Goal: Information Seeking & Learning: Learn about a topic

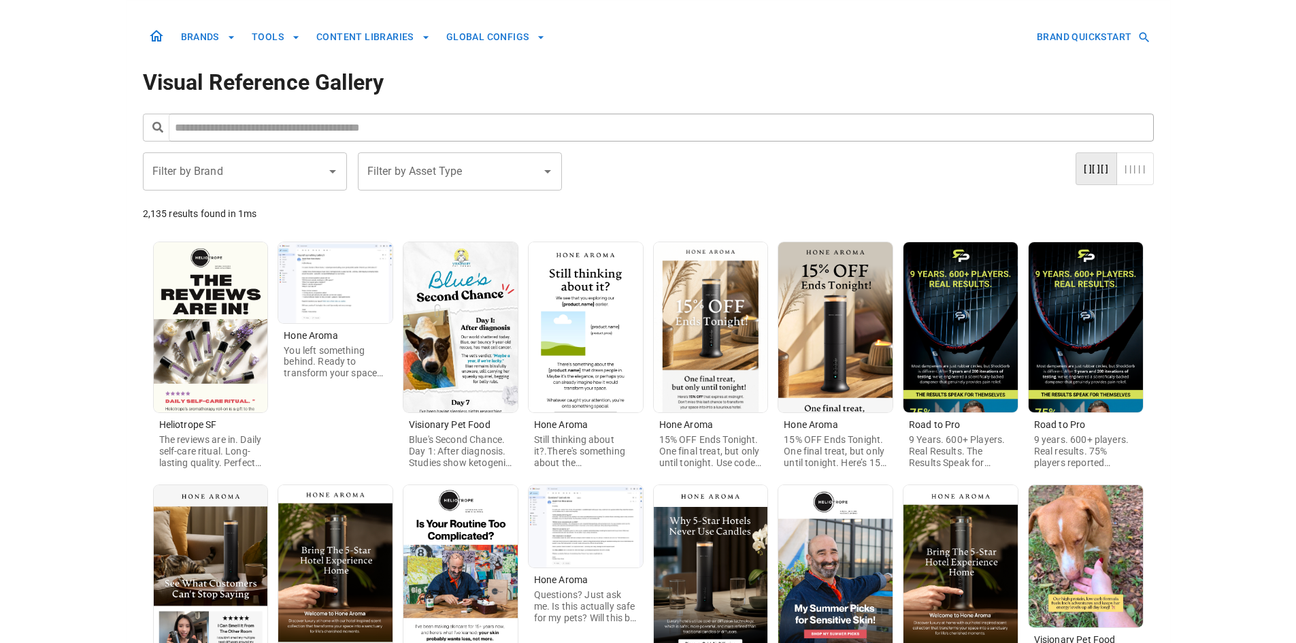
click at [701, 367] on img at bounding box center [711, 327] width 114 height 170
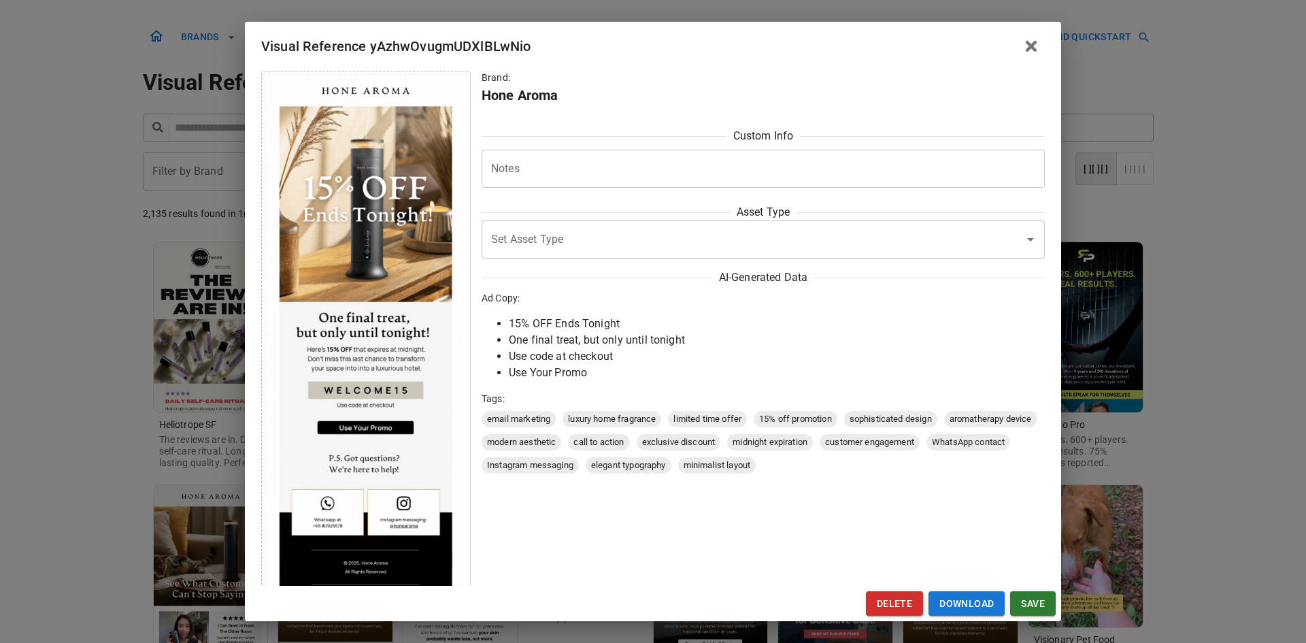
scroll to position [46, 0]
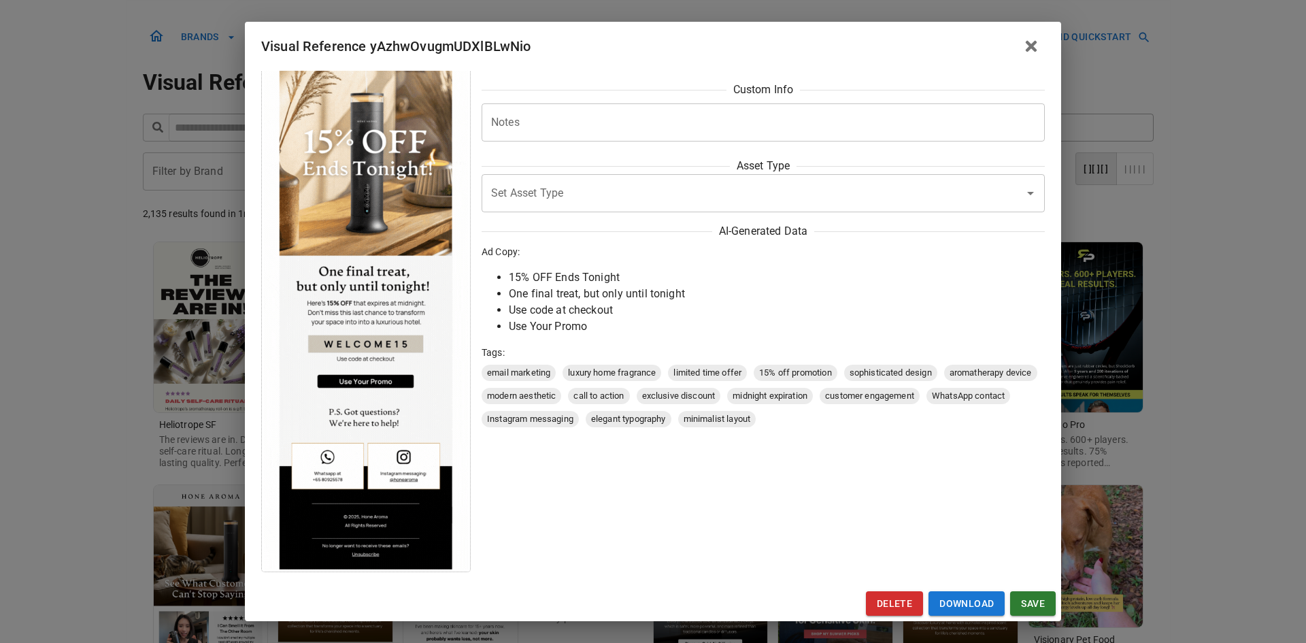
click at [161, 402] on div "Visual Reference yAzhwOvugmUDXlBLwNio Brand: Hone Aroma Custom Info Notes * Not…" at bounding box center [653, 321] width 1306 height 643
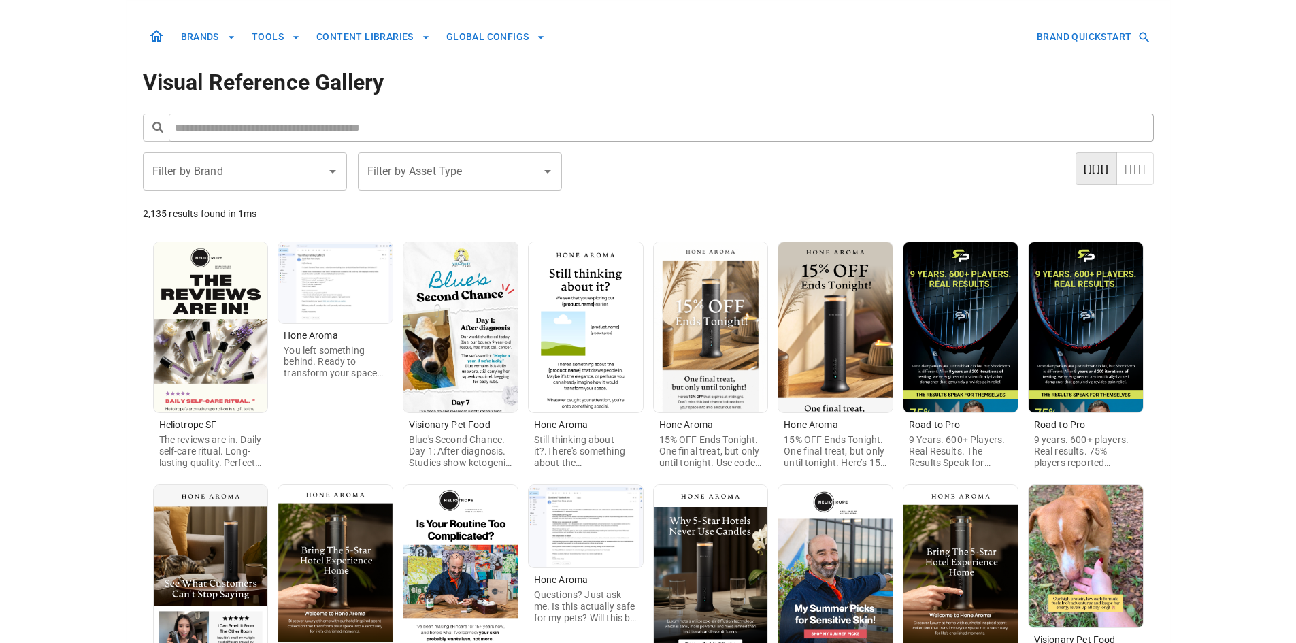
click at [868, 378] on img at bounding box center [835, 327] width 114 height 170
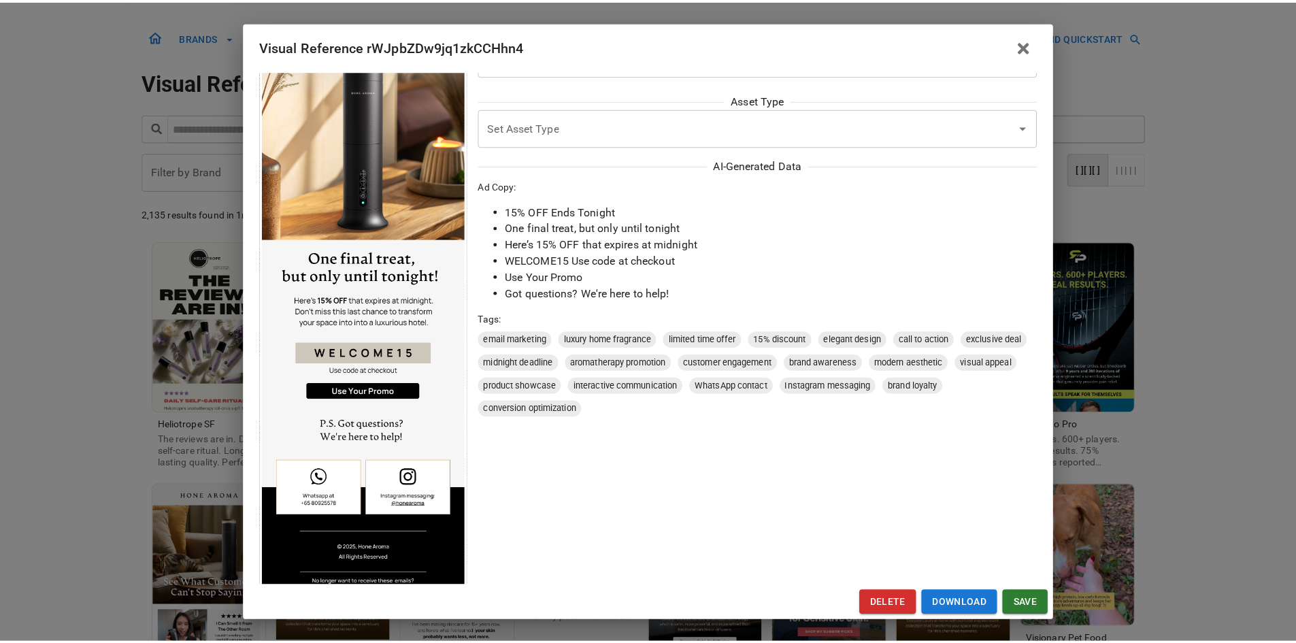
scroll to position [154, 0]
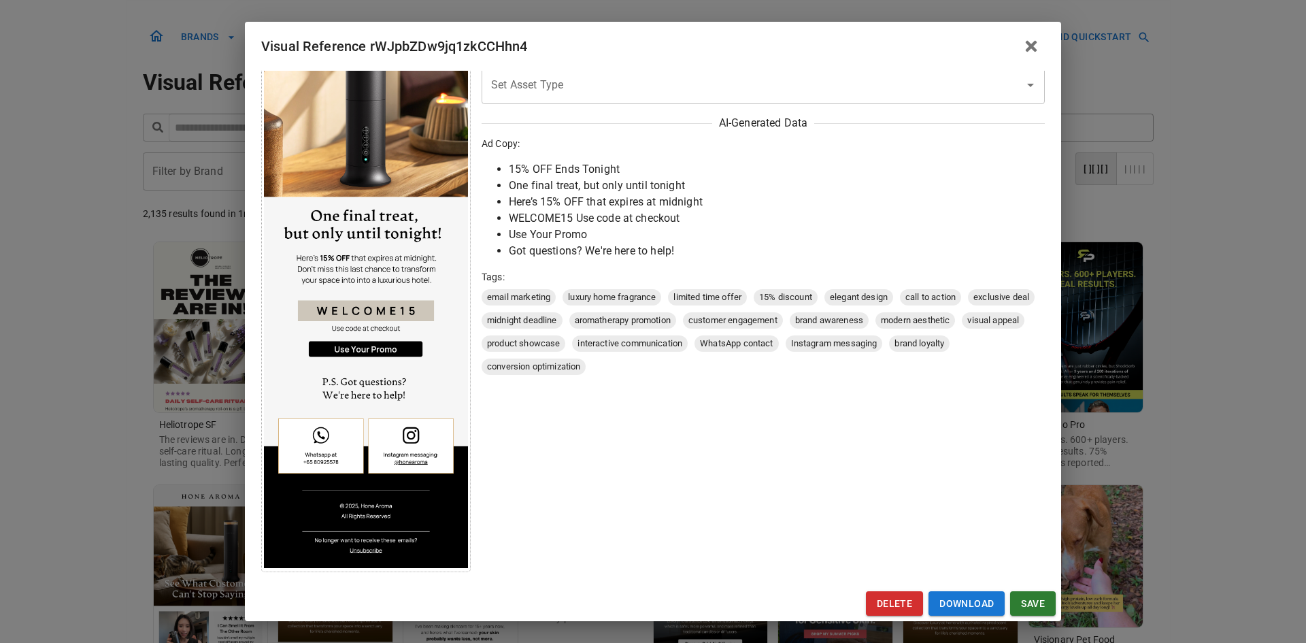
click at [82, 418] on div "Visual Reference rWJpbZDw9jq1zkCCHhn4 Brand: Hone Aroma Custom Info Notes * Not…" at bounding box center [653, 321] width 1306 height 643
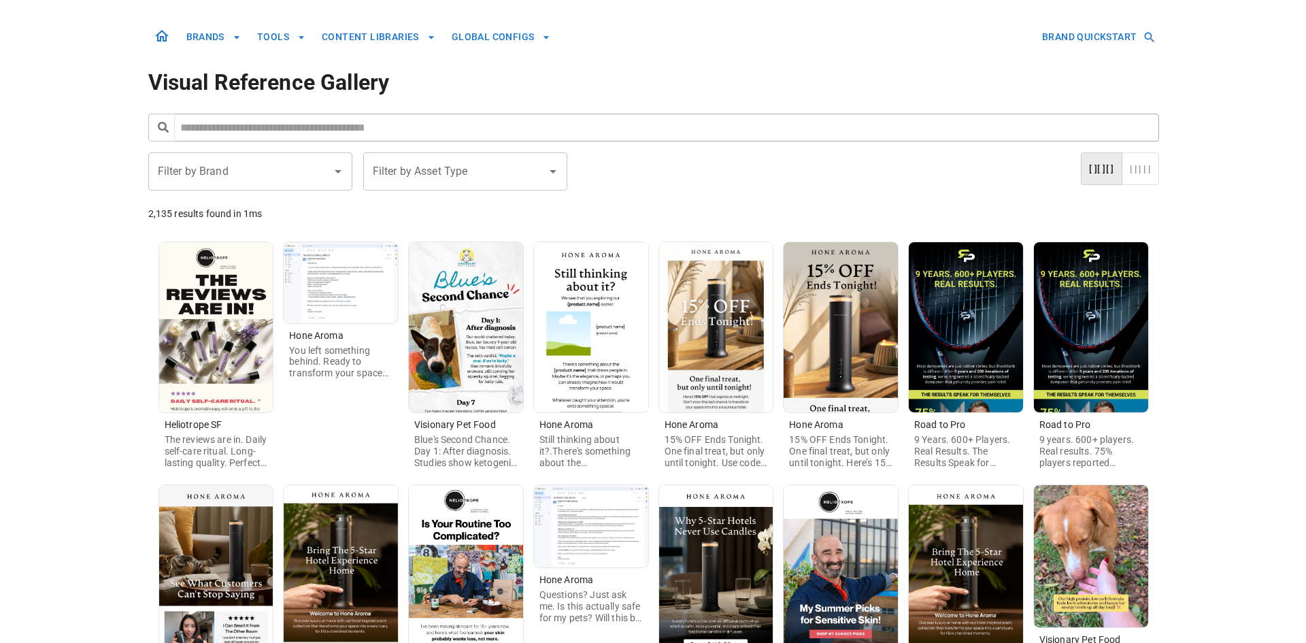
scroll to position [272, 0]
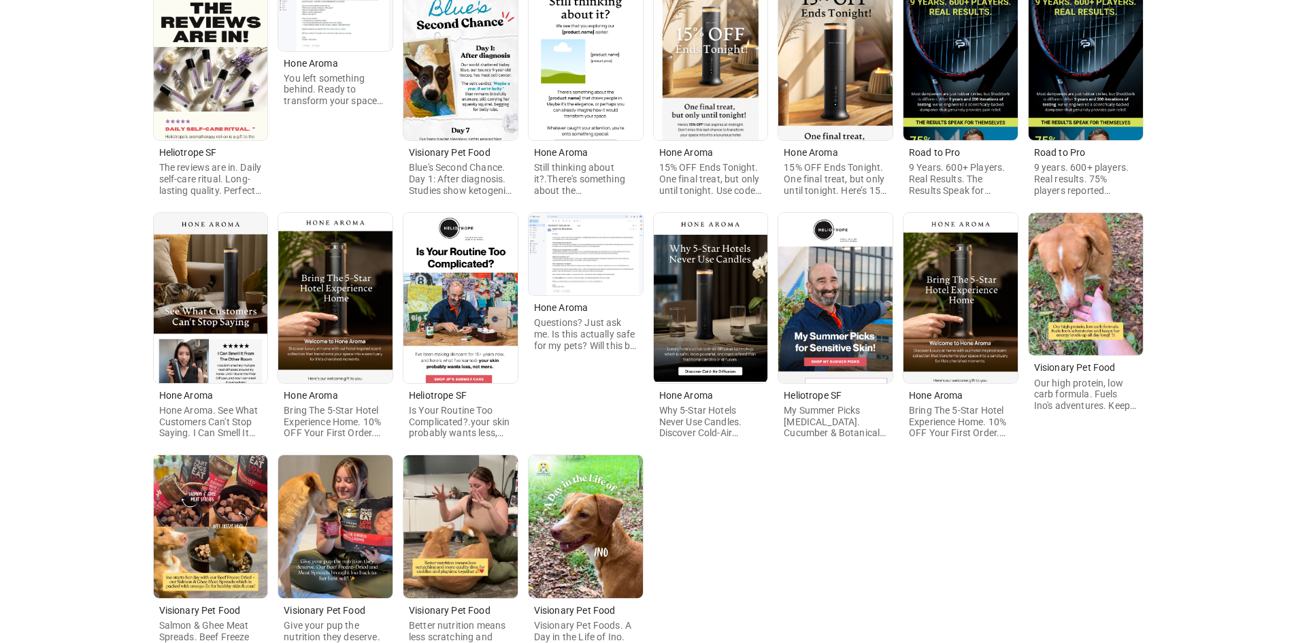
click at [225, 322] on img at bounding box center [211, 298] width 114 height 170
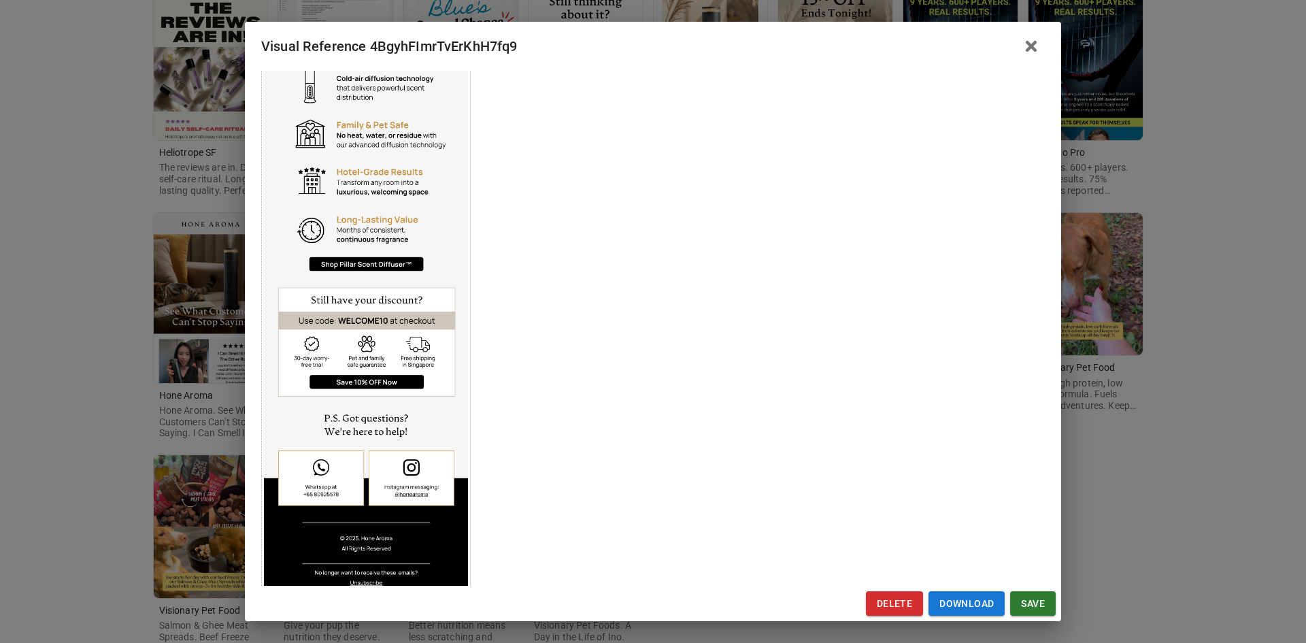
scroll to position [645, 0]
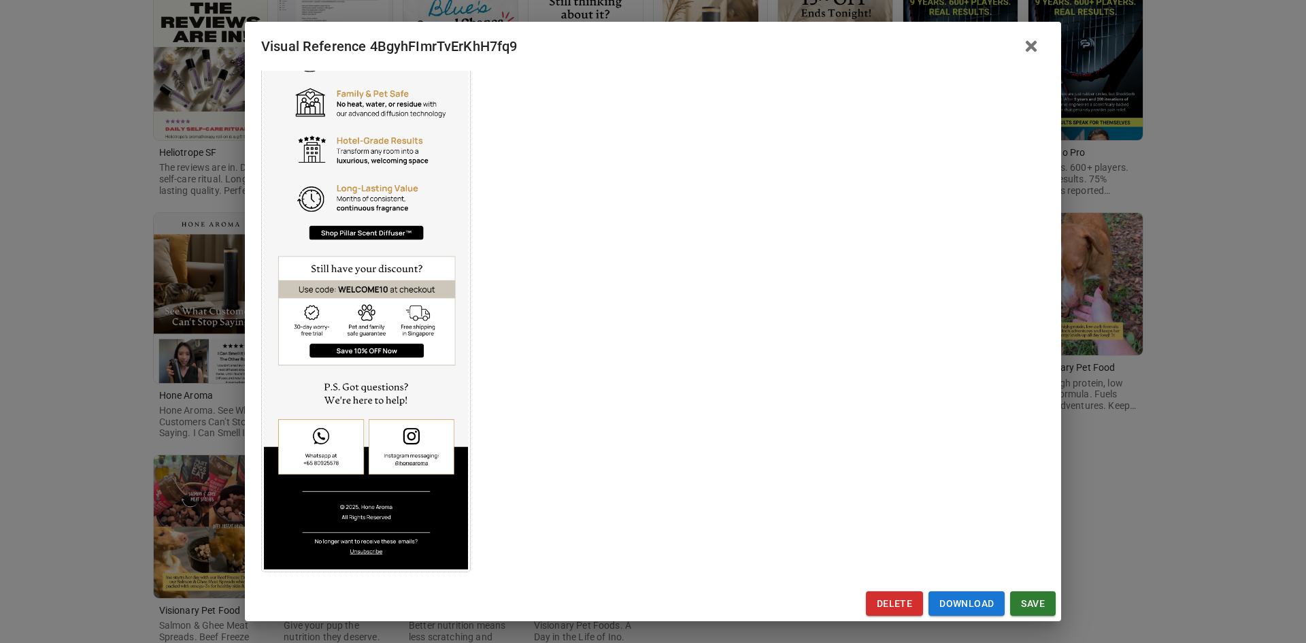
click at [89, 414] on div "Visual Reference 4BgyhFImrTvErKhH7fq9 Brand: Hone Aroma Custom Info Notes * Not…" at bounding box center [653, 321] width 1306 height 643
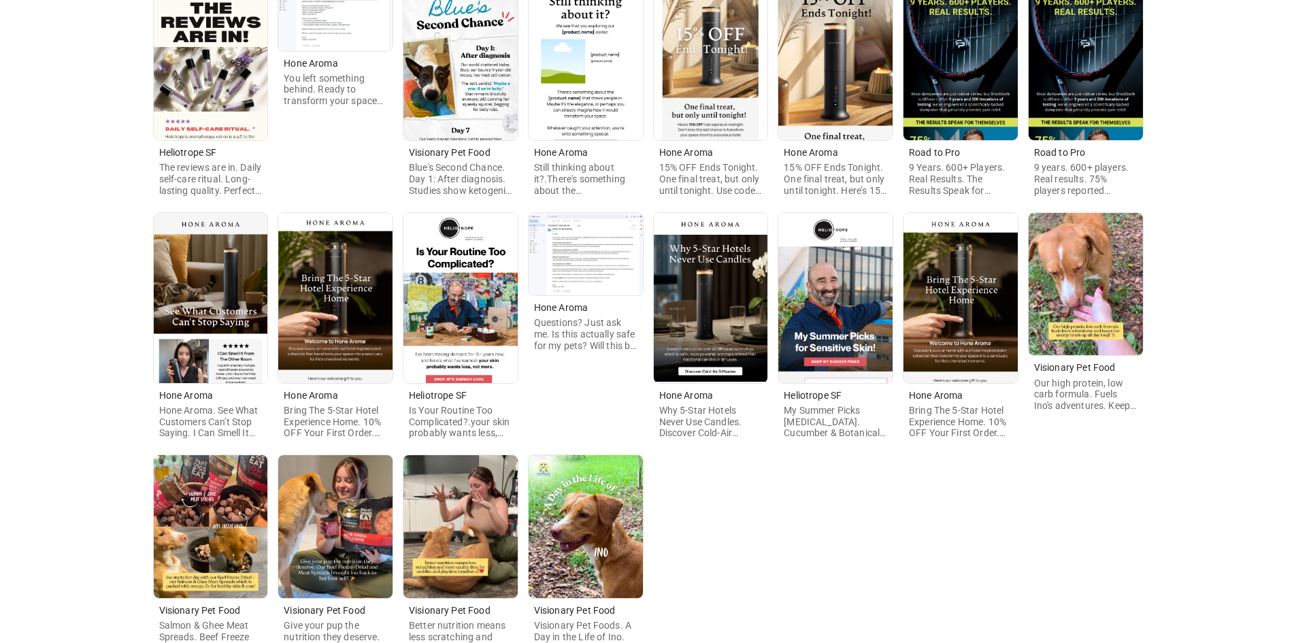
click at [303, 333] on img at bounding box center [335, 298] width 114 height 170
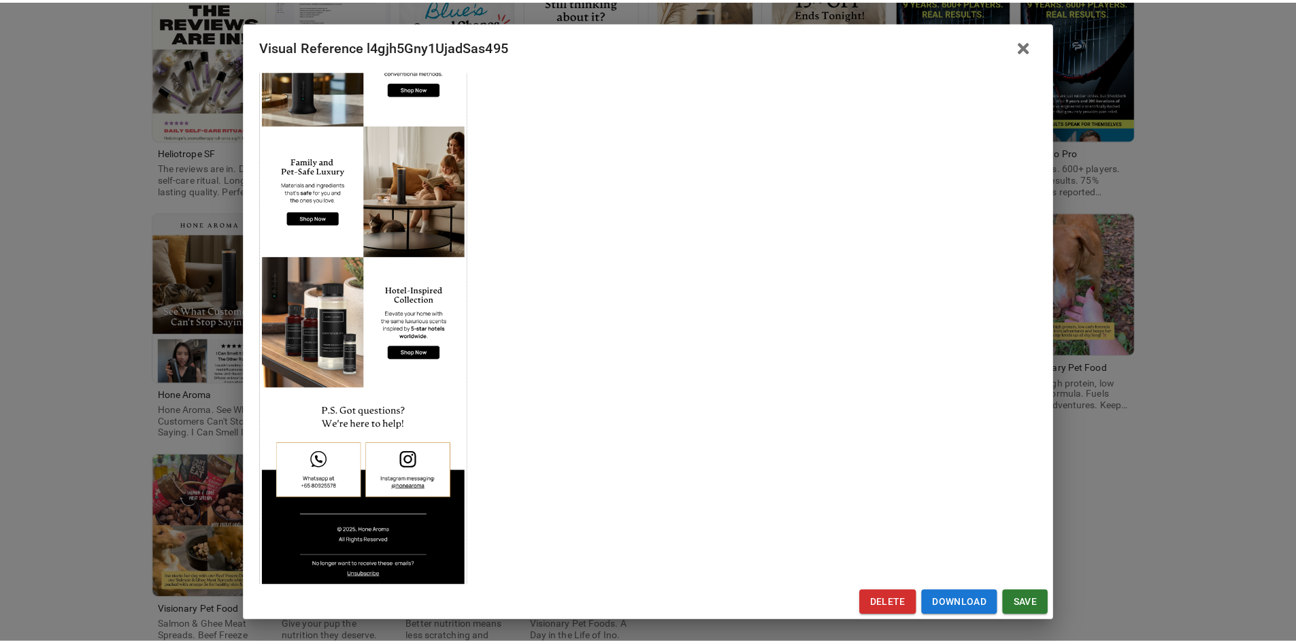
scroll to position [539, 0]
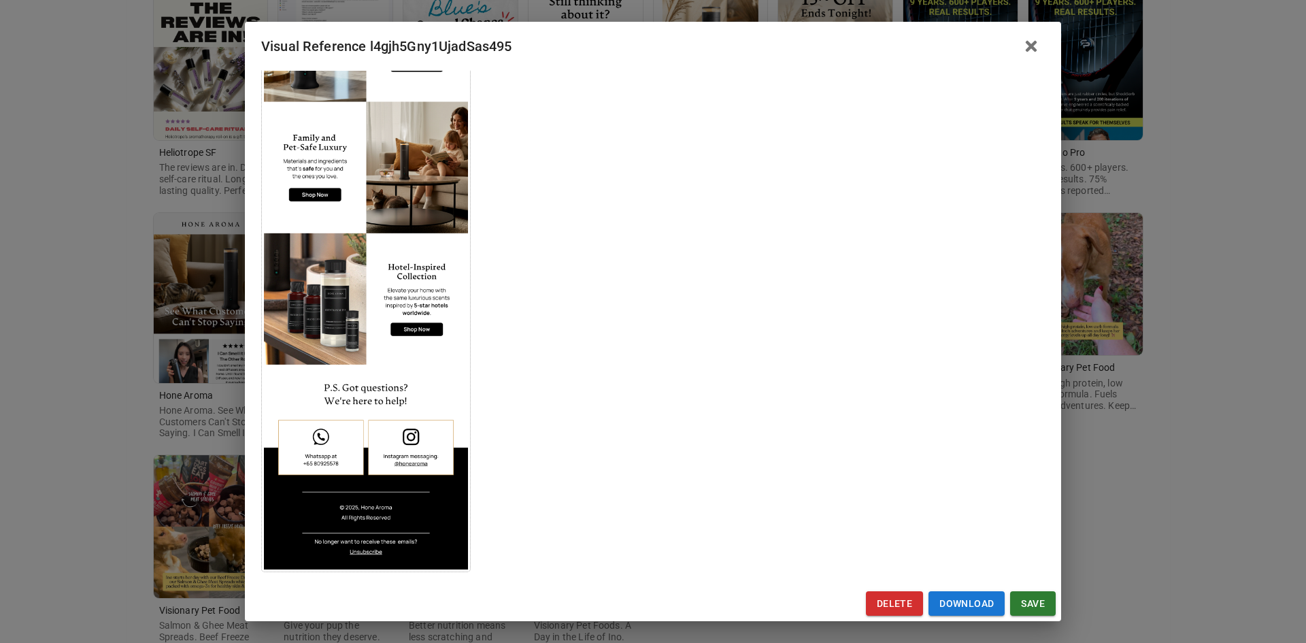
click at [93, 377] on div "Visual Reference l4gjh5Gny1UjadSas495 Brand: Hone Aroma Custom Info Notes * Not…" at bounding box center [653, 321] width 1306 height 643
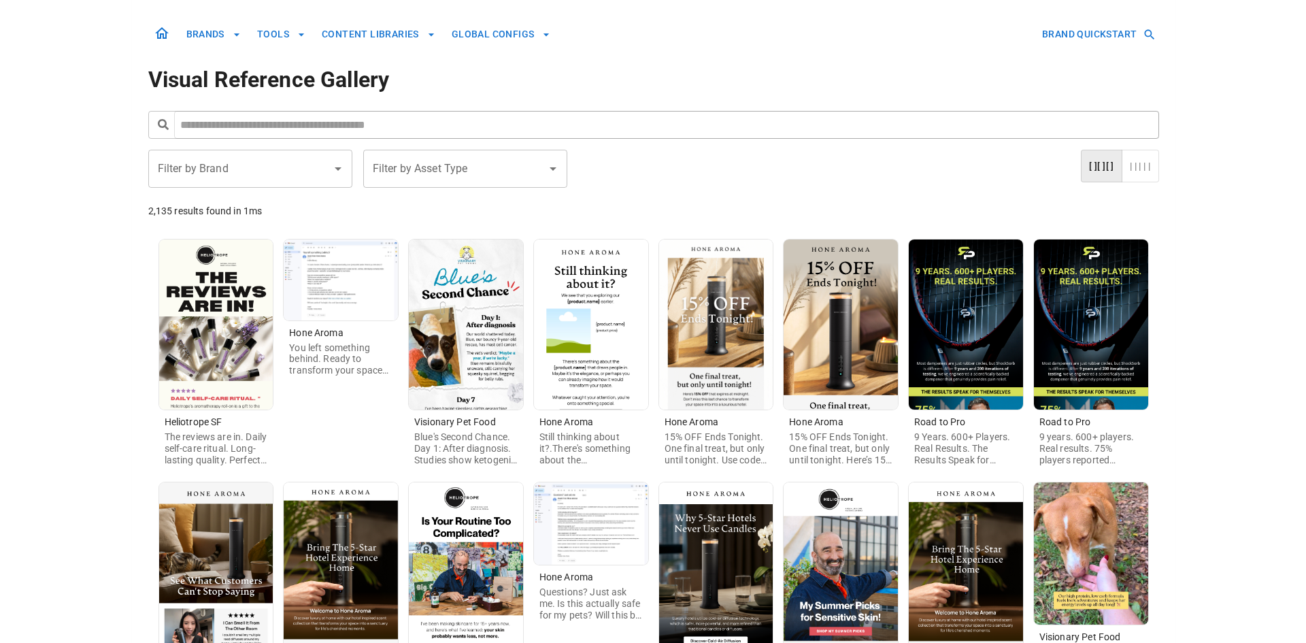
scroll to position [0, 0]
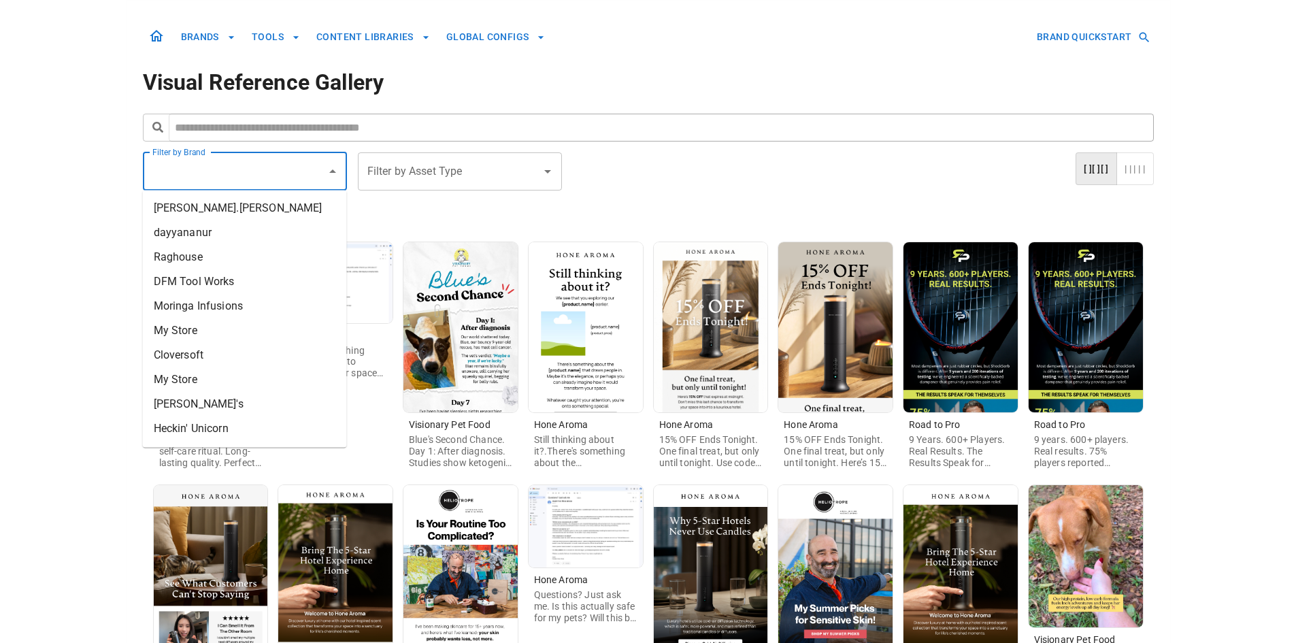
click at [310, 177] on input "Filter by Brand" at bounding box center [234, 172] width 171 height 26
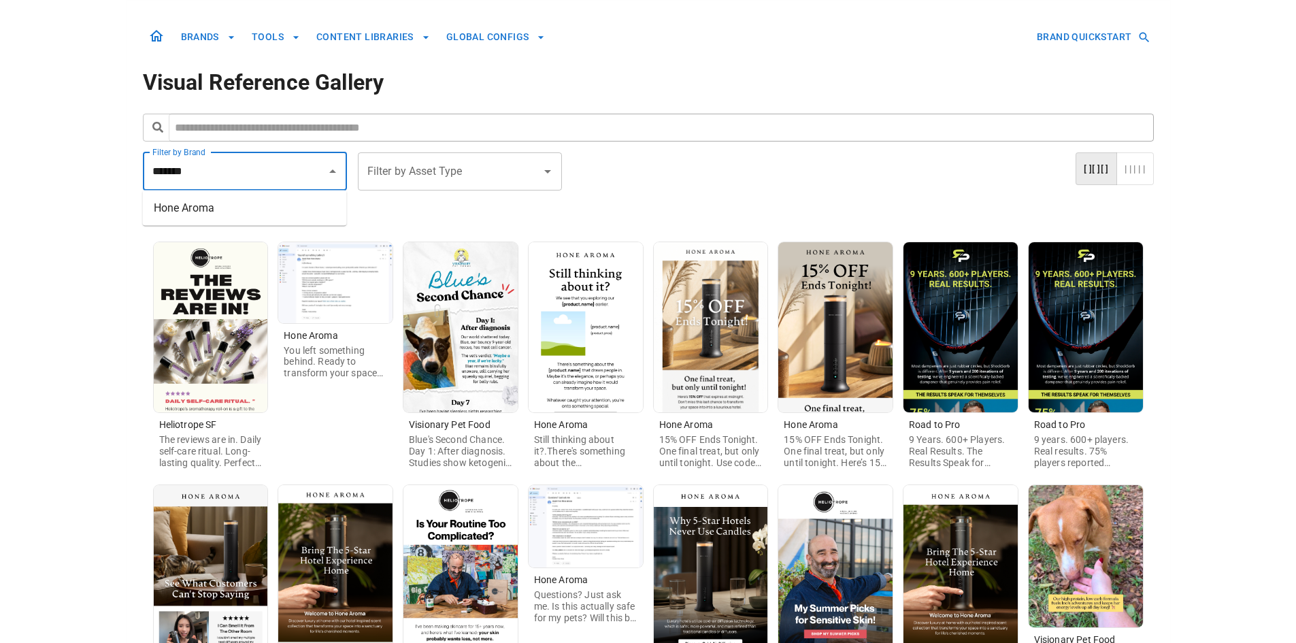
click at [310, 215] on li "Hone Aroma" at bounding box center [245, 208] width 204 height 24
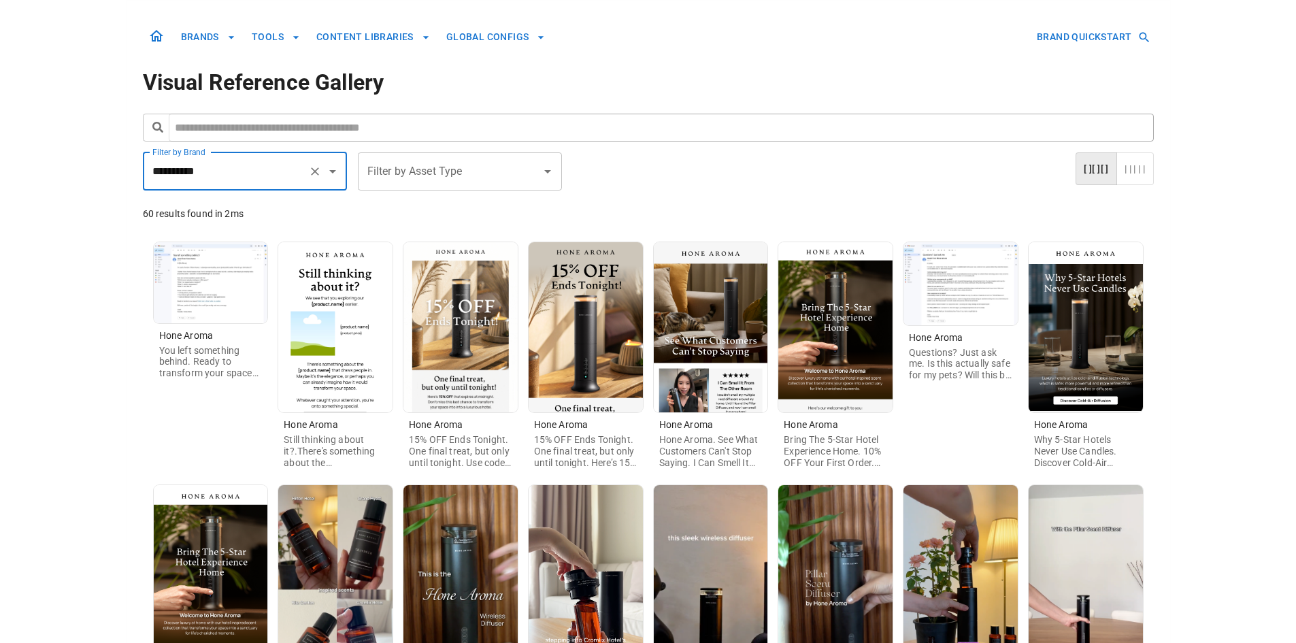
type input "**********"
click at [375, 339] on img at bounding box center [335, 327] width 114 height 170
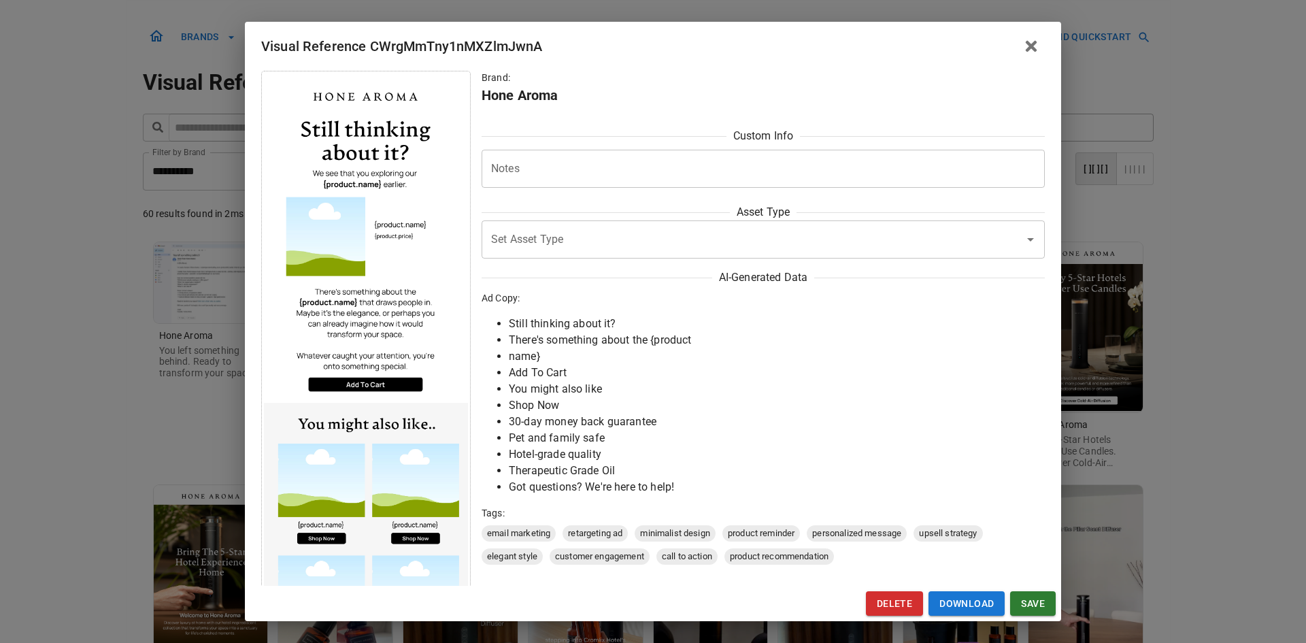
click at [115, 411] on div "Visual Reference CWrgMmTny1nMXZlmJwnA Brand: Hone Aroma Custom Info Notes * Not…" at bounding box center [653, 321] width 1306 height 643
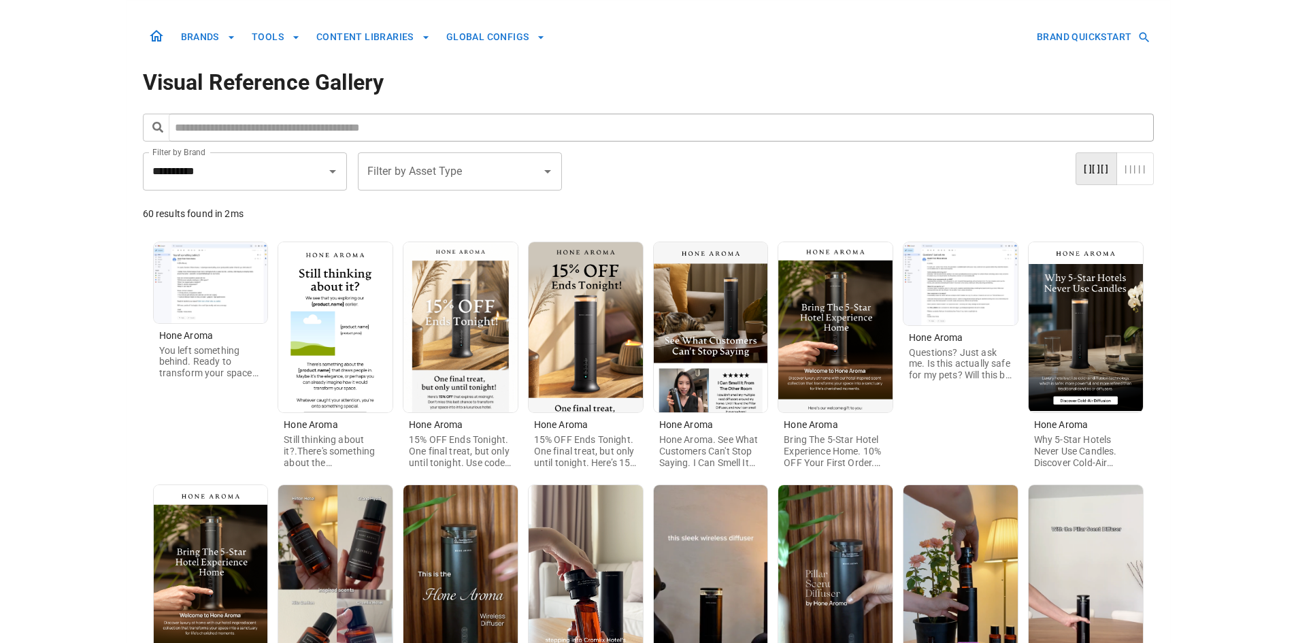
click at [1068, 350] on img at bounding box center [1086, 327] width 114 height 170
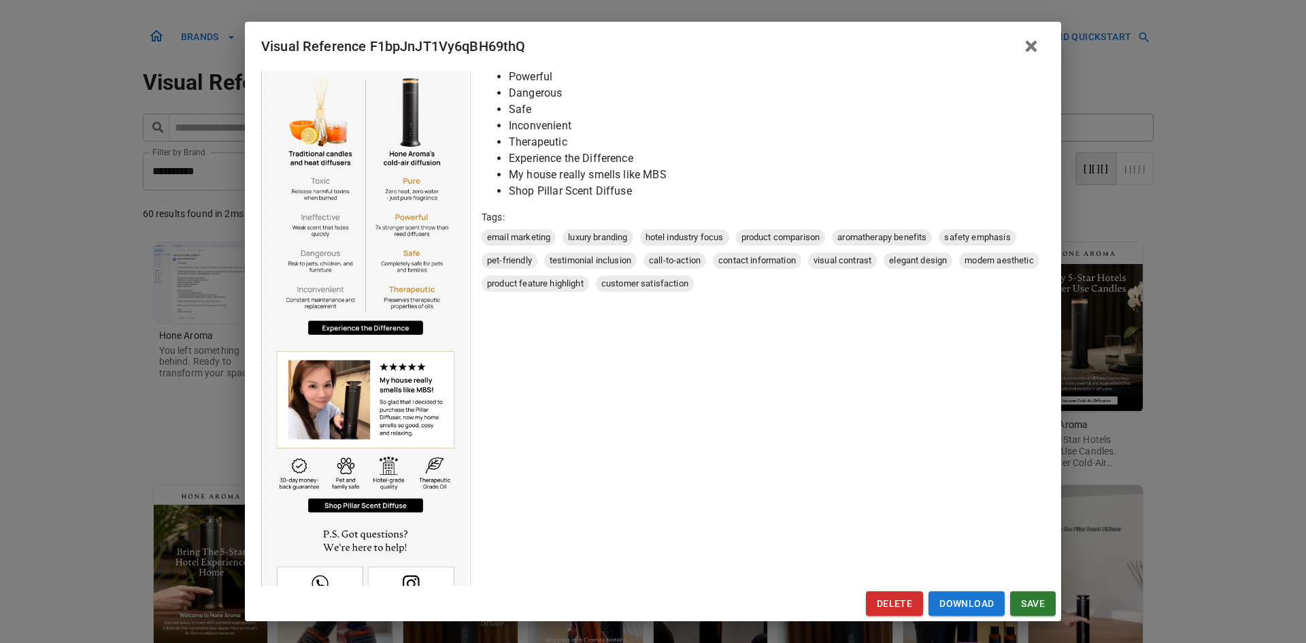
scroll to position [408, 0]
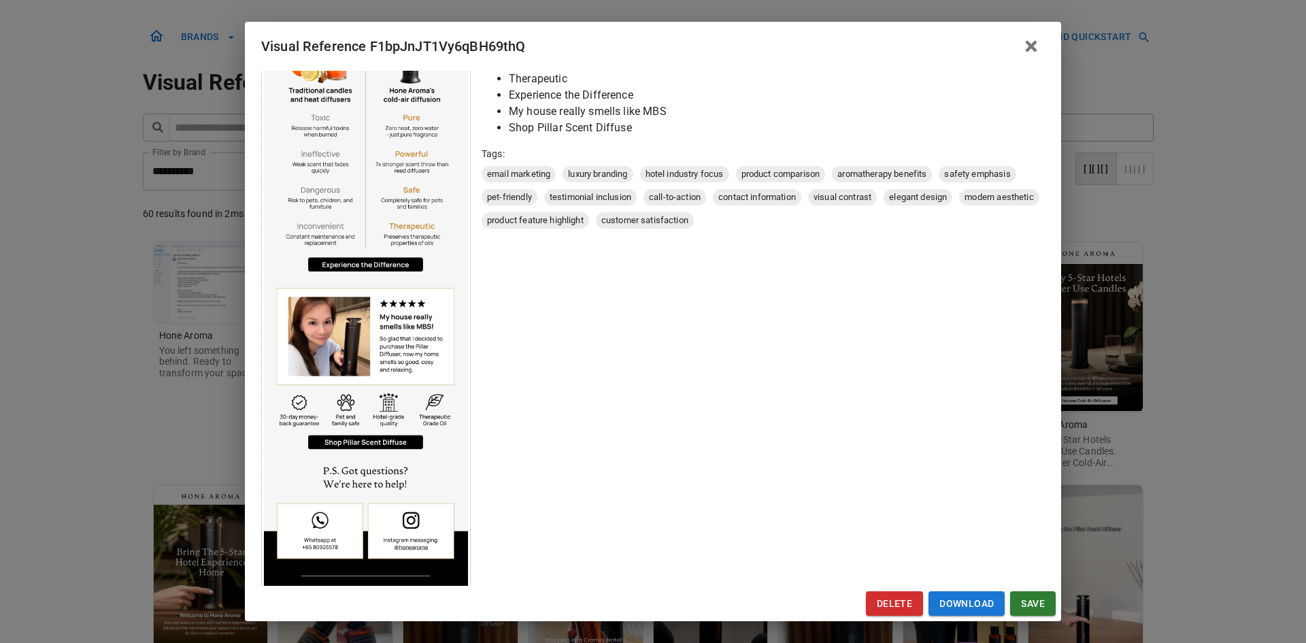
click at [96, 425] on div "Visual Reference F1bpJnJT1Vy6qBH69thQ Brand: Hone Aroma Custom Info Notes * Not…" at bounding box center [653, 321] width 1306 height 643
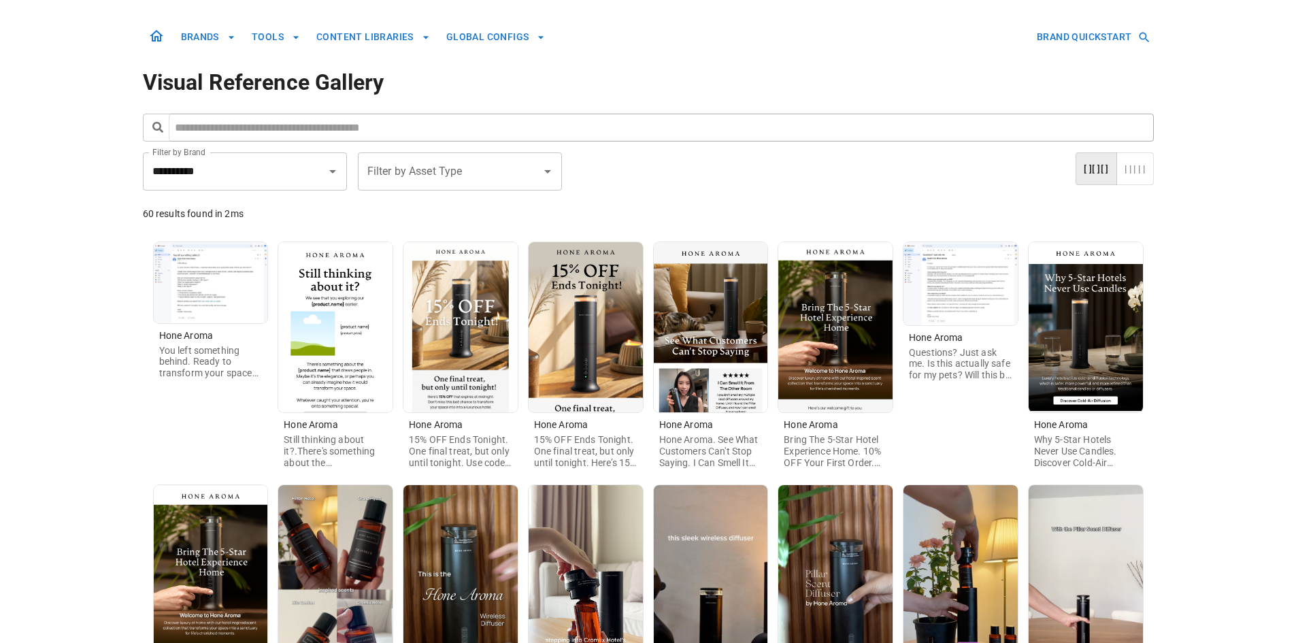
click at [218, 535] on img at bounding box center [211, 570] width 114 height 170
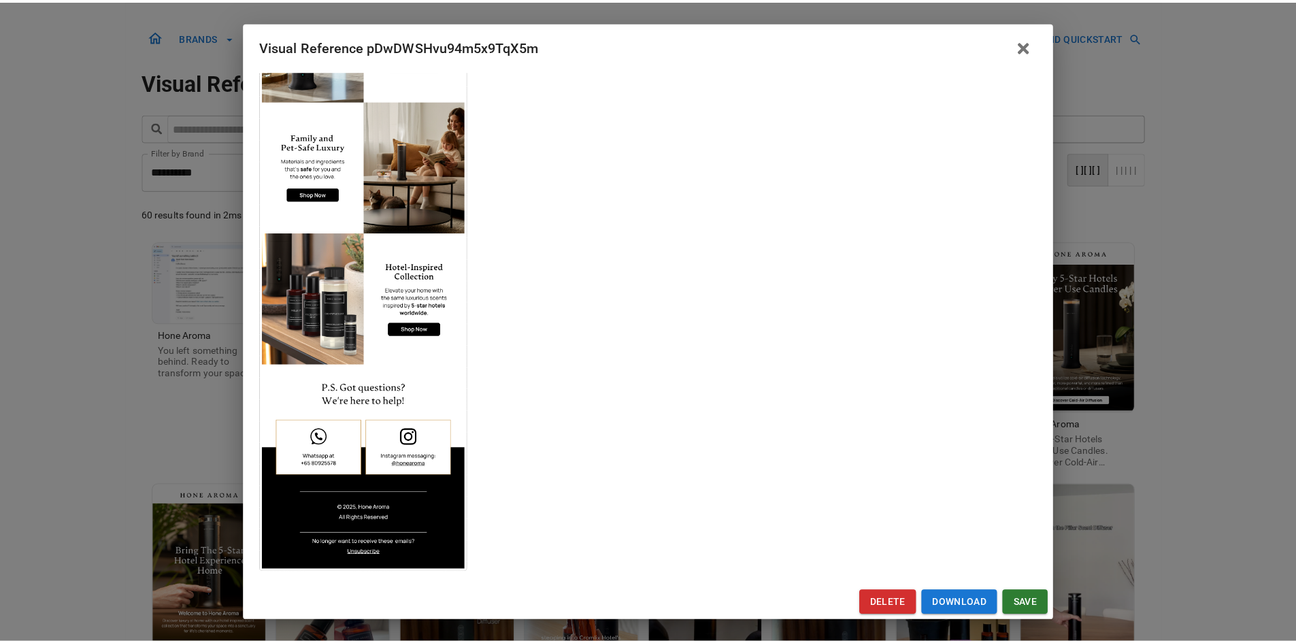
scroll to position [545, 0]
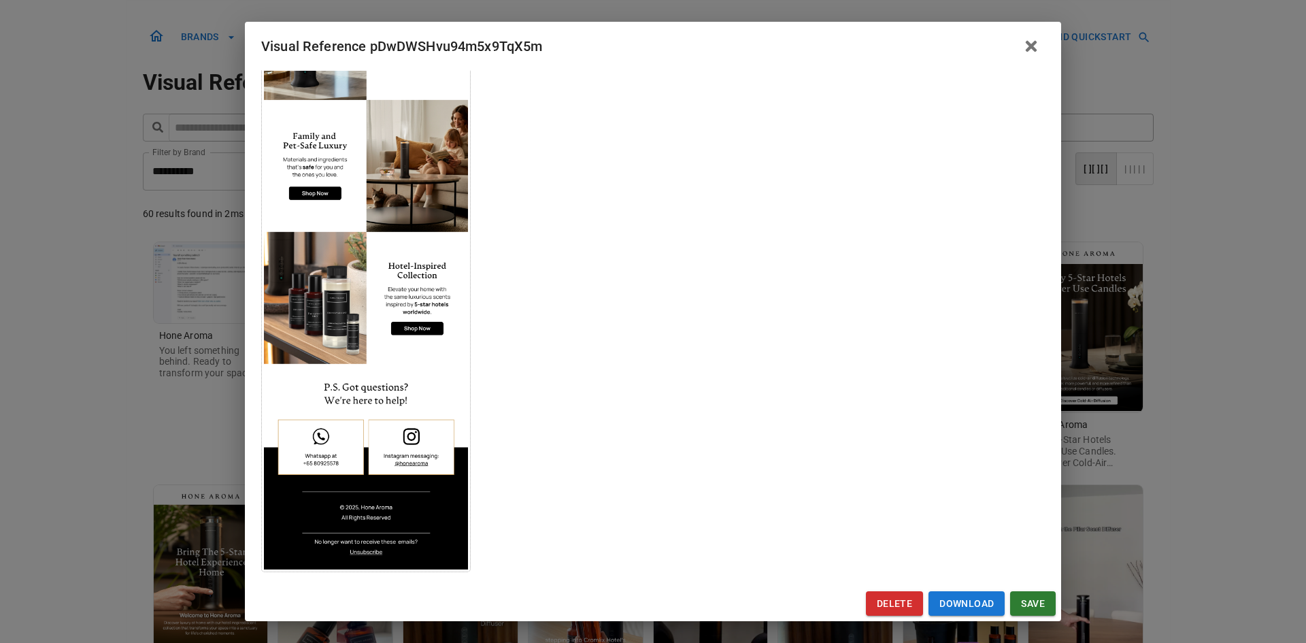
click at [68, 452] on div "Visual Reference pDwDWSHvu94m5x9TqX5m Brand: Hone Aroma Custom Info Notes * Not…" at bounding box center [653, 321] width 1306 height 643
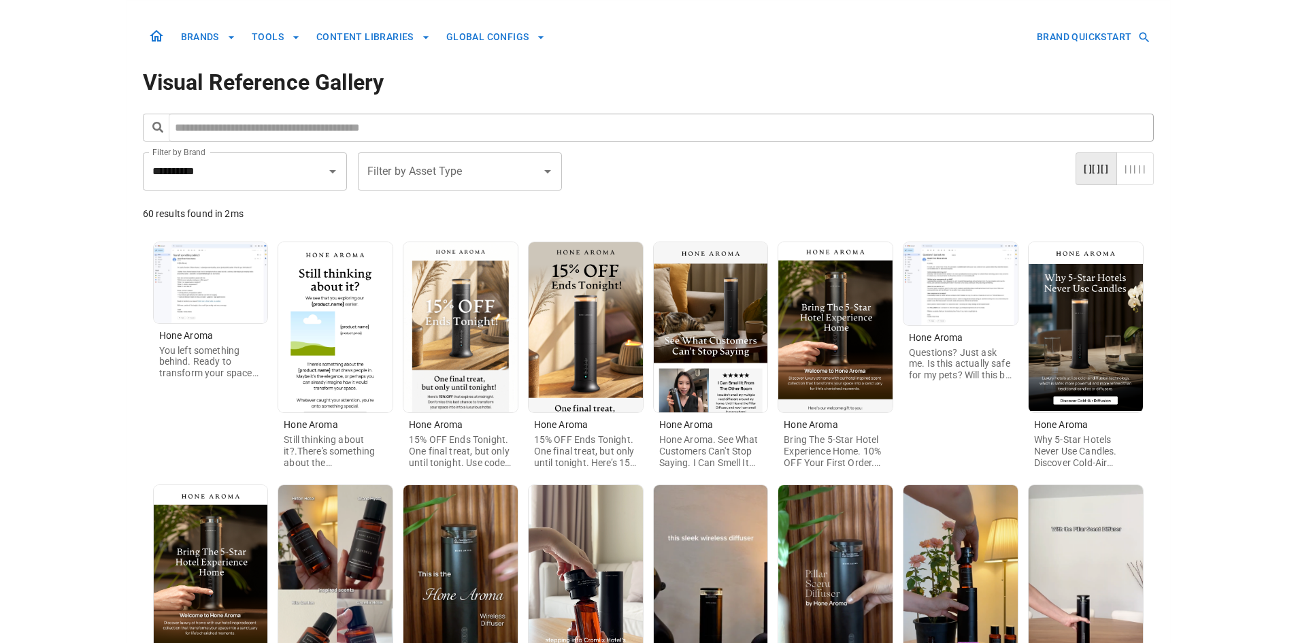
click at [340, 542] on img at bounding box center [335, 570] width 114 height 170
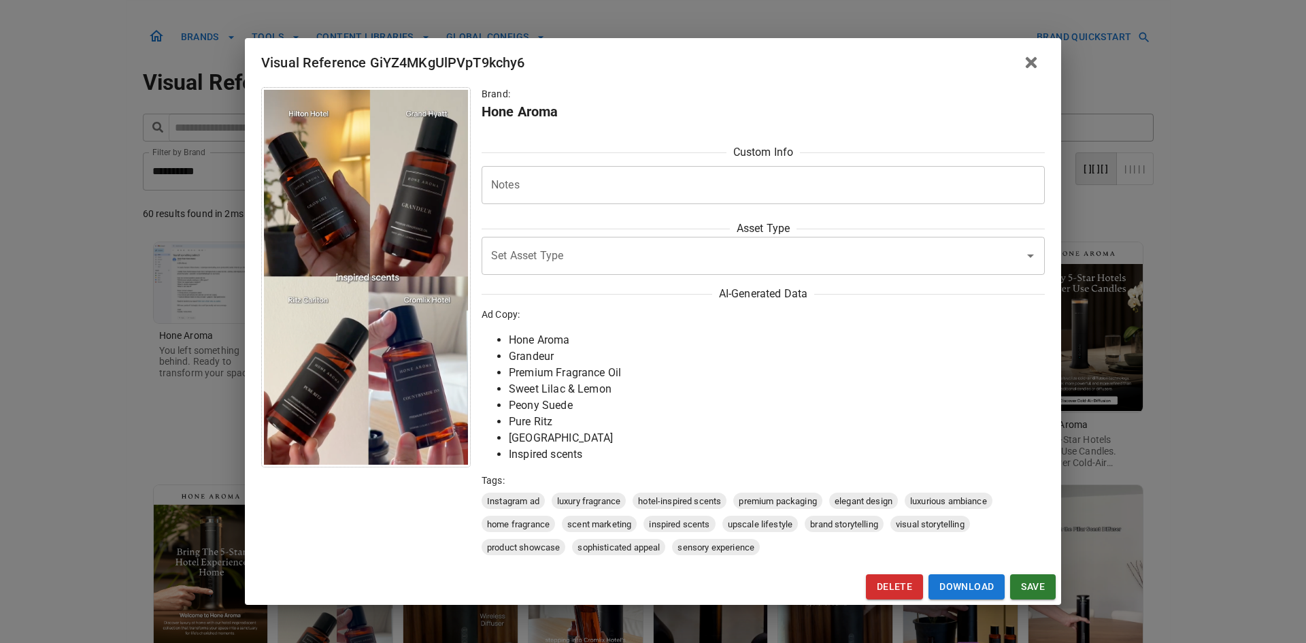
click at [103, 462] on div "Visual Reference GiYZ4MKgUlPVpT9kchy6 Brand: Hone Aroma Custom Info Notes * Not…" at bounding box center [653, 321] width 1306 height 643
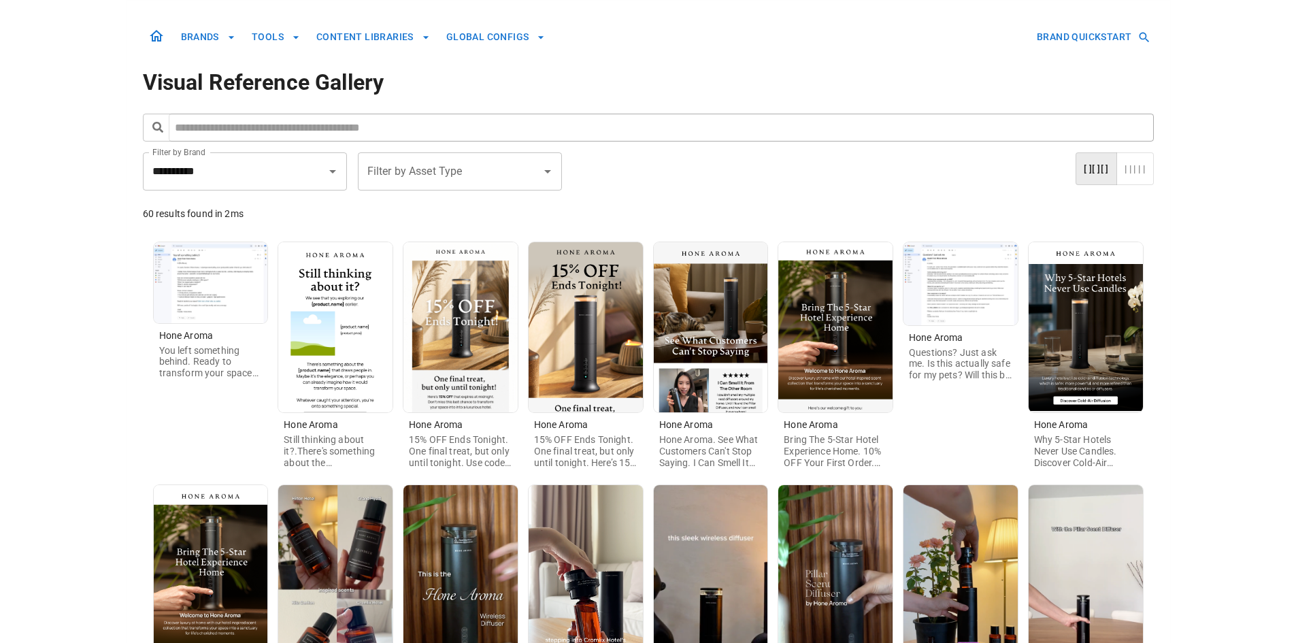
click at [440, 585] on img at bounding box center [460, 570] width 114 height 170
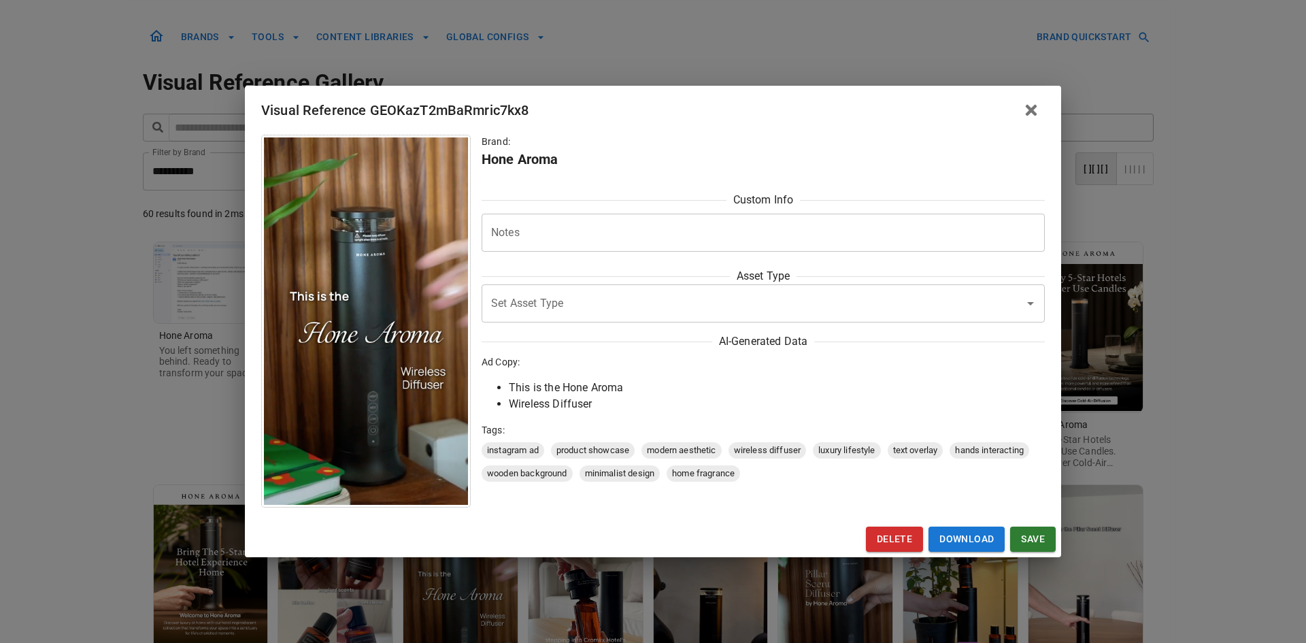
click at [69, 525] on div "Visual Reference GEOKazT2mBaRmric7kx8 Brand: Hone Aroma Custom Info Notes * Not…" at bounding box center [653, 321] width 1306 height 643
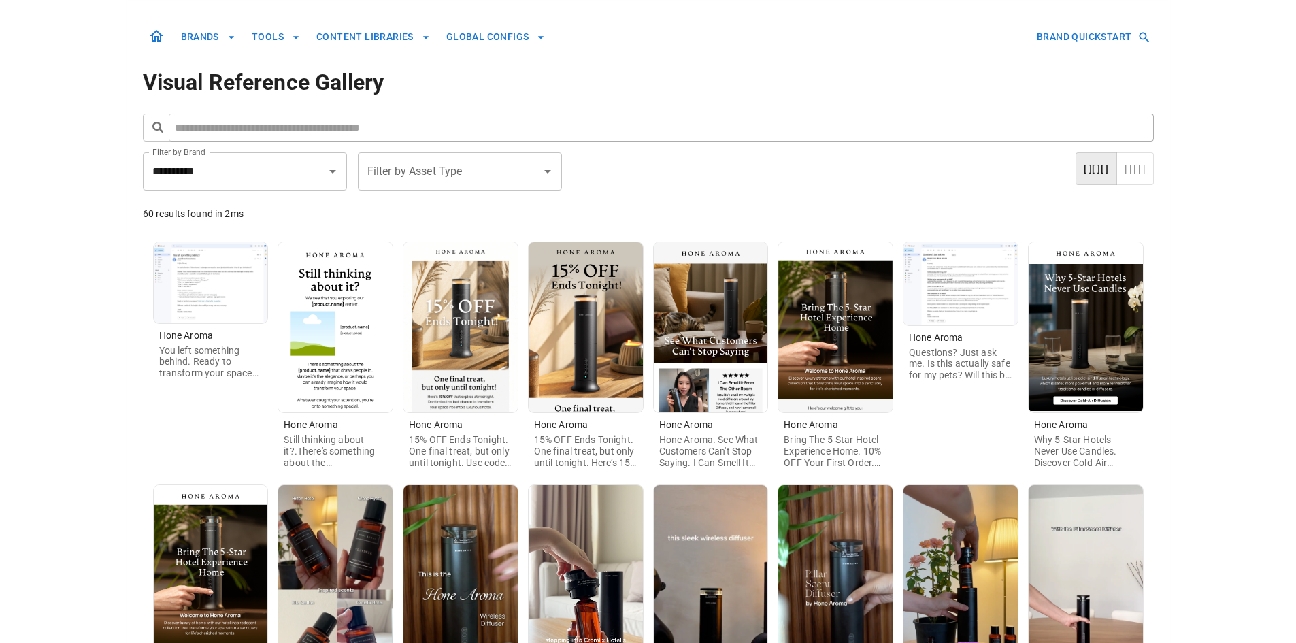
click at [621, 574] on img at bounding box center [586, 570] width 114 height 170
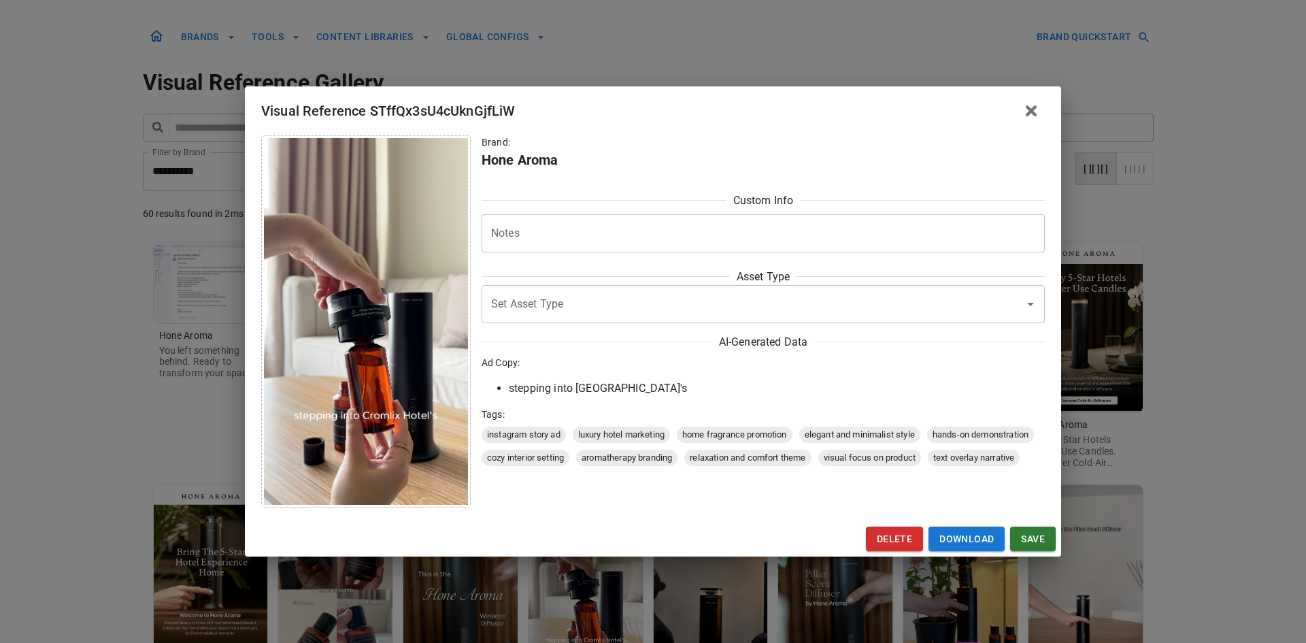
click at [93, 560] on div "Visual Reference STffQx3sU4cUknGjfLiW Brand: Hone Aroma Custom Info Notes * Not…" at bounding box center [653, 321] width 1306 height 643
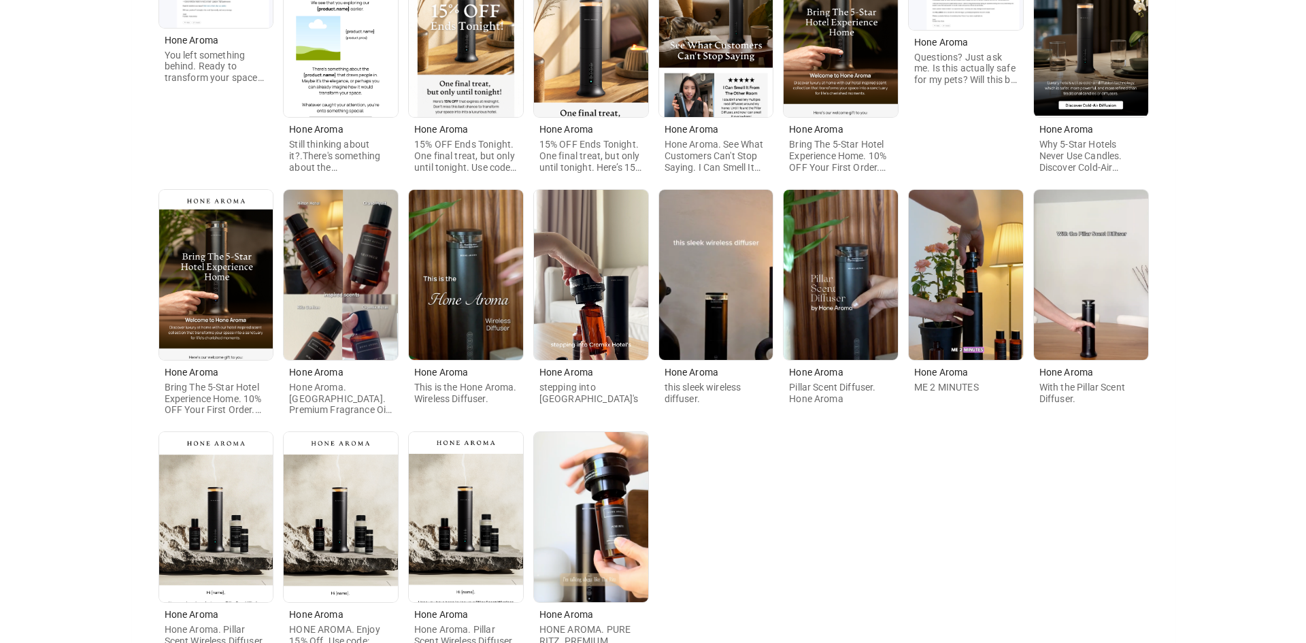
scroll to position [398, 0]
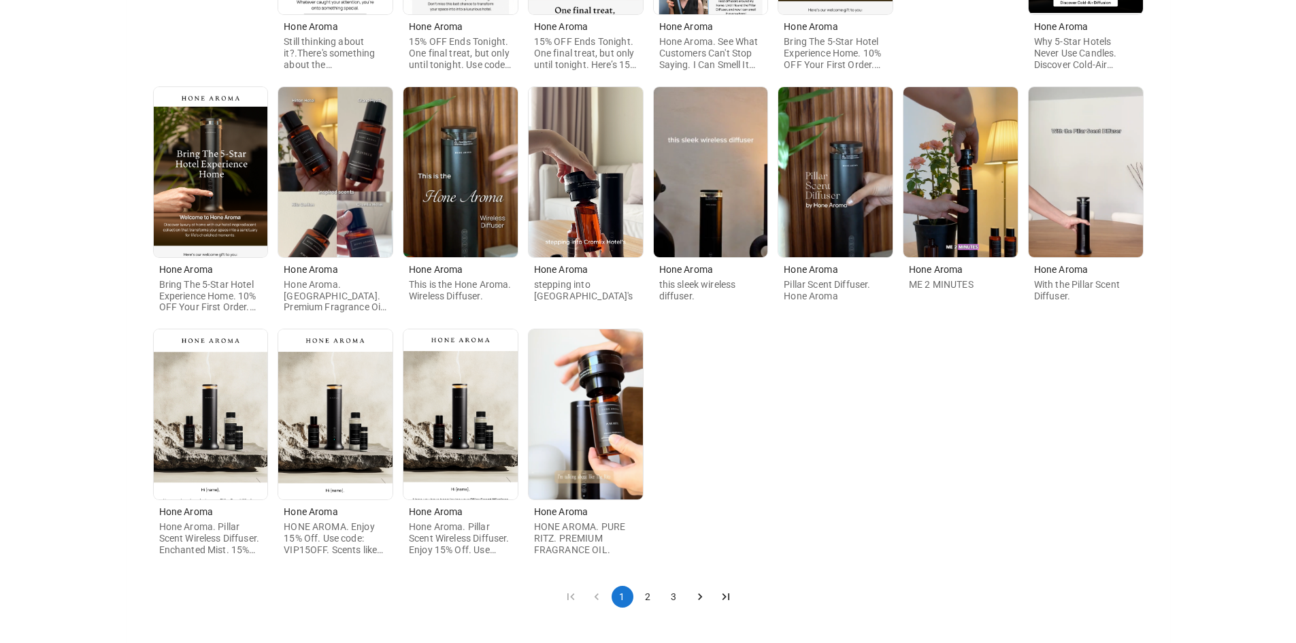
click at [208, 452] on img at bounding box center [211, 414] width 114 height 170
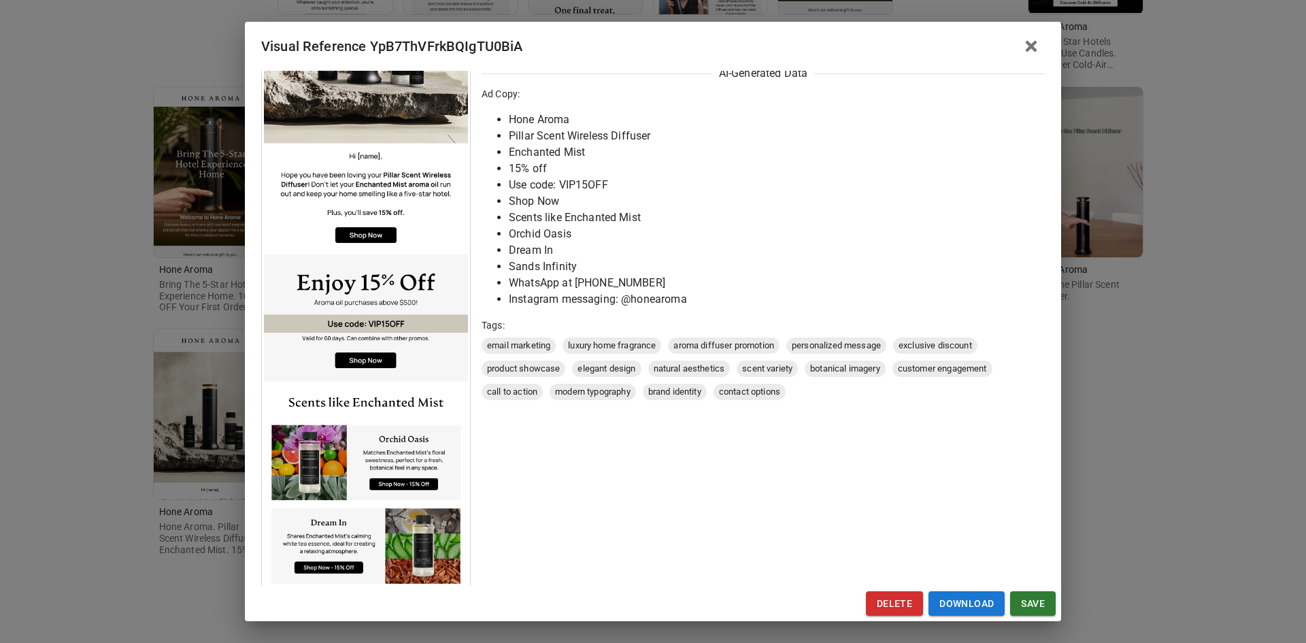
scroll to position [408, 0]
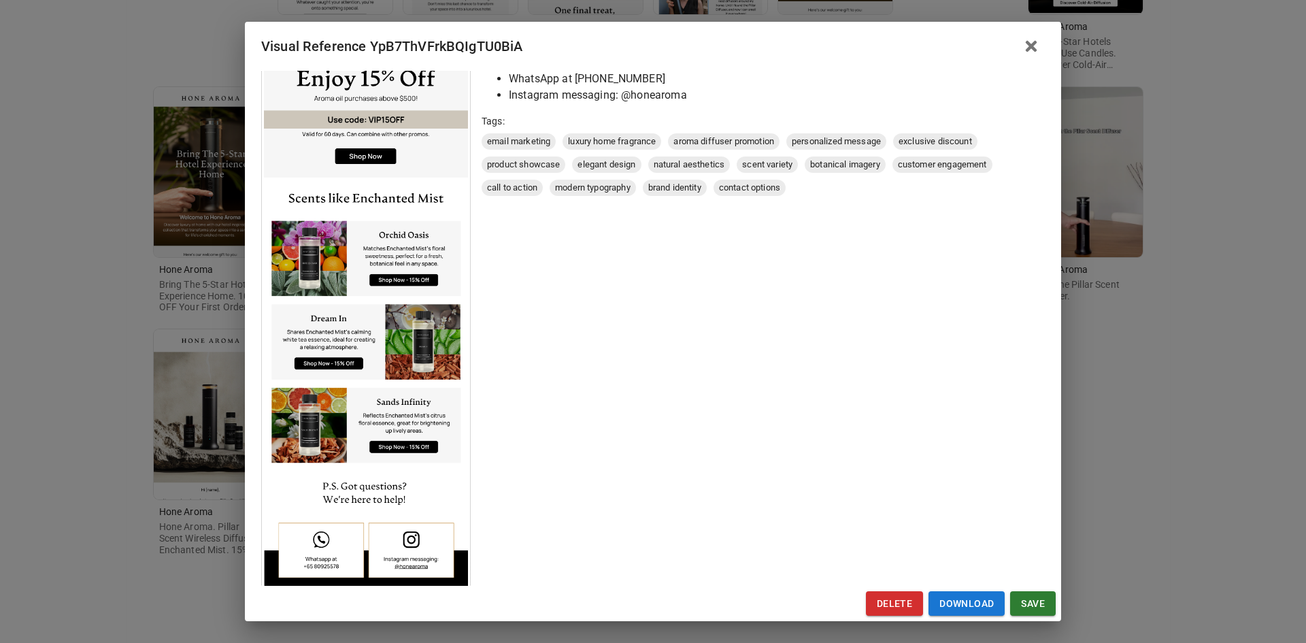
click at [129, 497] on div "Visual Reference YpB7ThVFrkBQIgTU0BiA Brand: Hone Aroma Custom Info Notes * Not…" at bounding box center [653, 321] width 1306 height 643
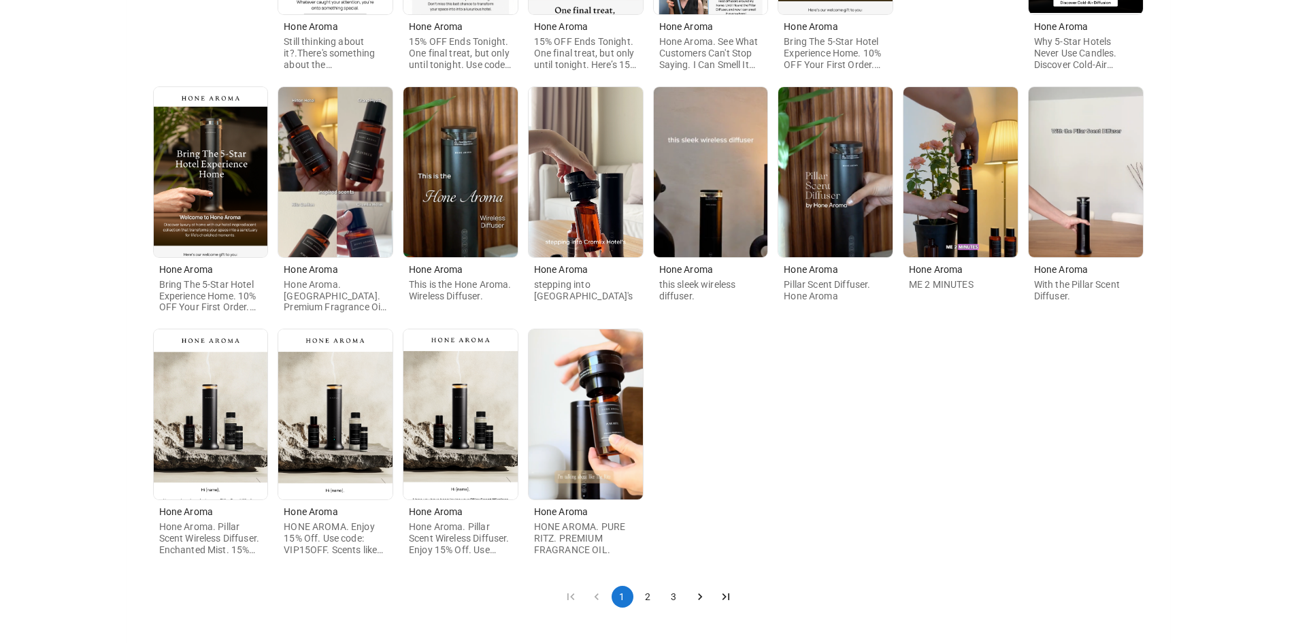
click at [367, 467] on img at bounding box center [335, 414] width 114 height 170
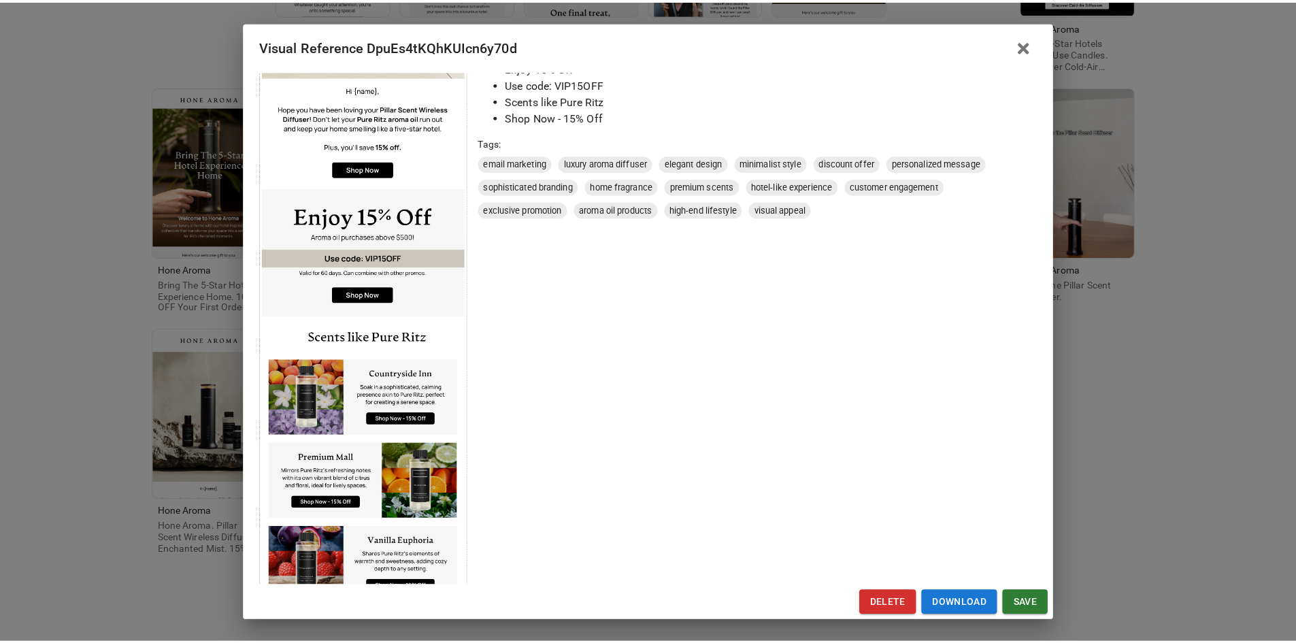
scroll to position [516, 0]
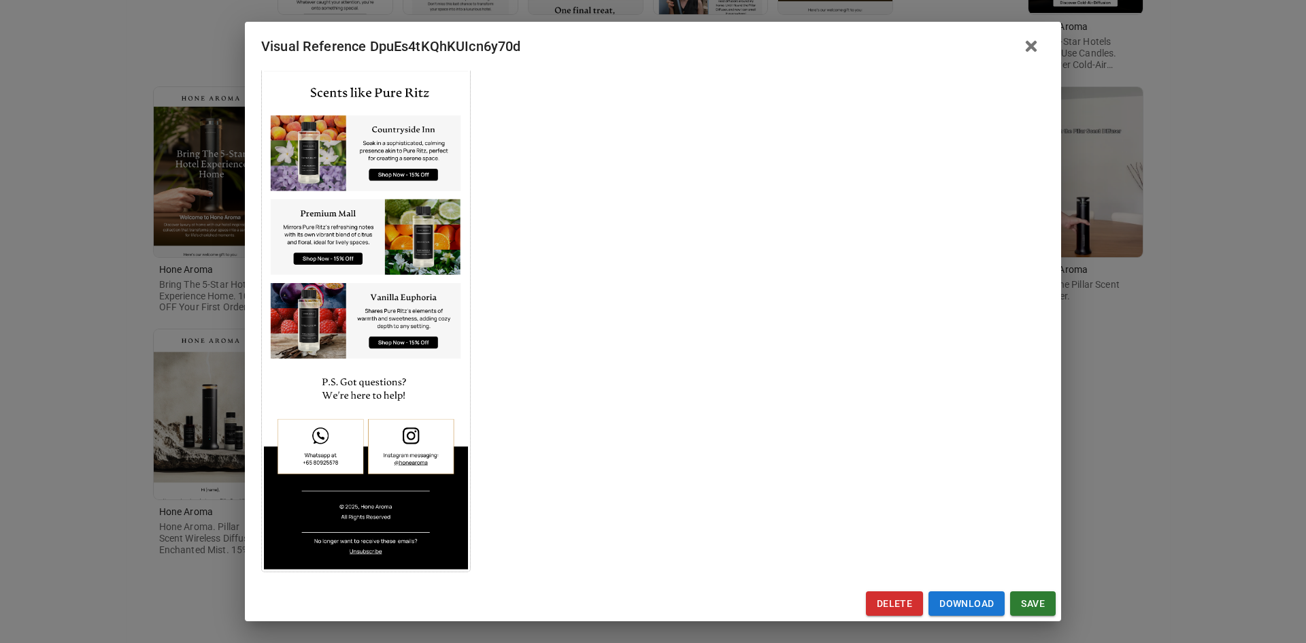
click at [95, 474] on div "Visual Reference DpuEs4tKQhKUIcn6y70d Brand: Hone Aroma Custom Info Notes * Not…" at bounding box center [653, 321] width 1306 height 643
